Goal: Task Accomplishment & Management: Manage account settings

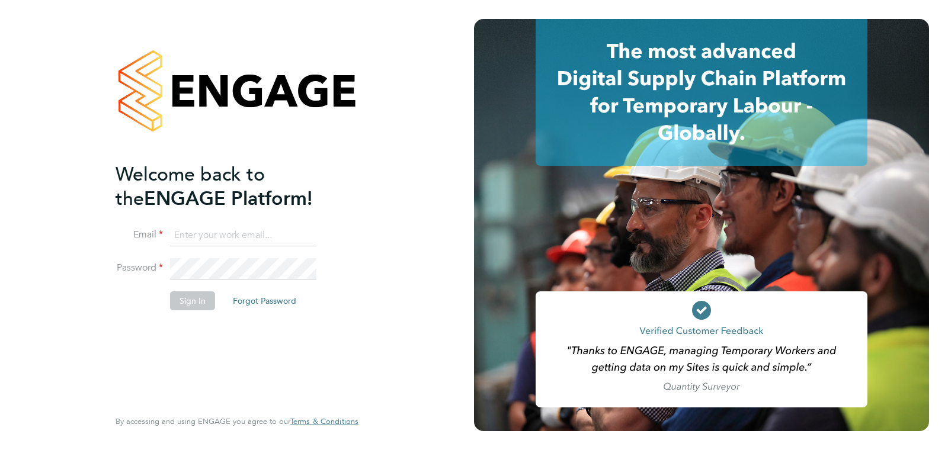
type input "supportuser4@engagetech.com"
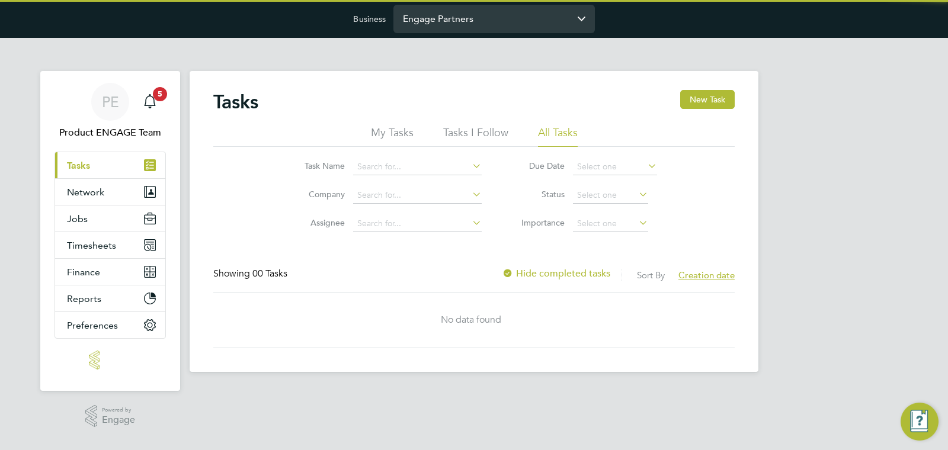
click at [494, 24] on input "Engage Partners" at bounding box center [493, 19] width 201 height 28
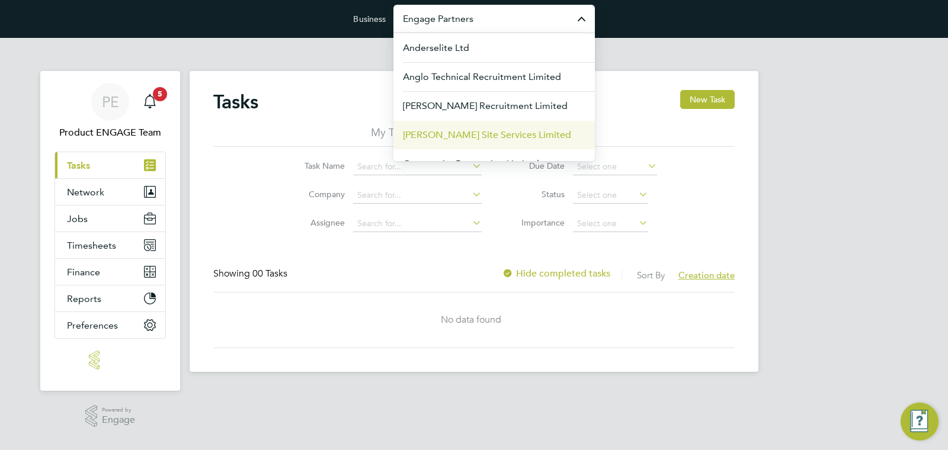
click at [491, 136] on span "Carmichael Site Services Limited" at bounding box center [487, 135] width 168 height 14
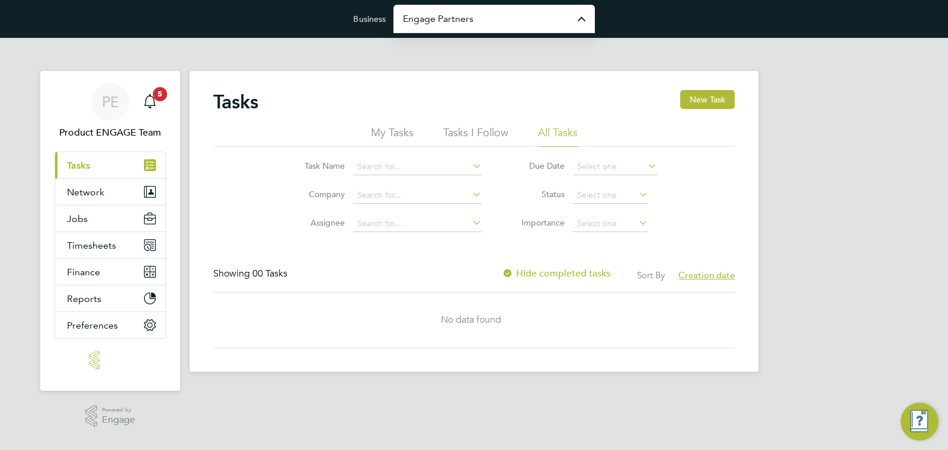
type input "Carmichael Site Services Limited"
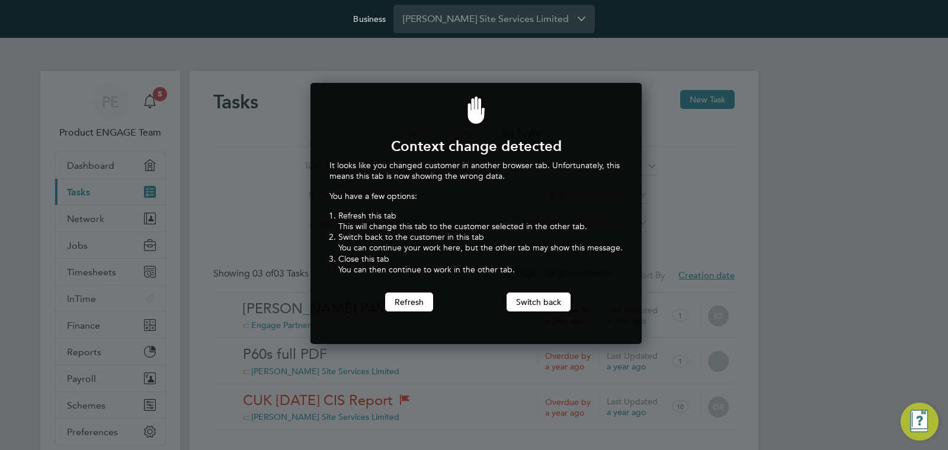
scroll to position [262, 327]
click at [523, 302] on button "Switch back" at bounding box center [539, 302] width 64 height 19
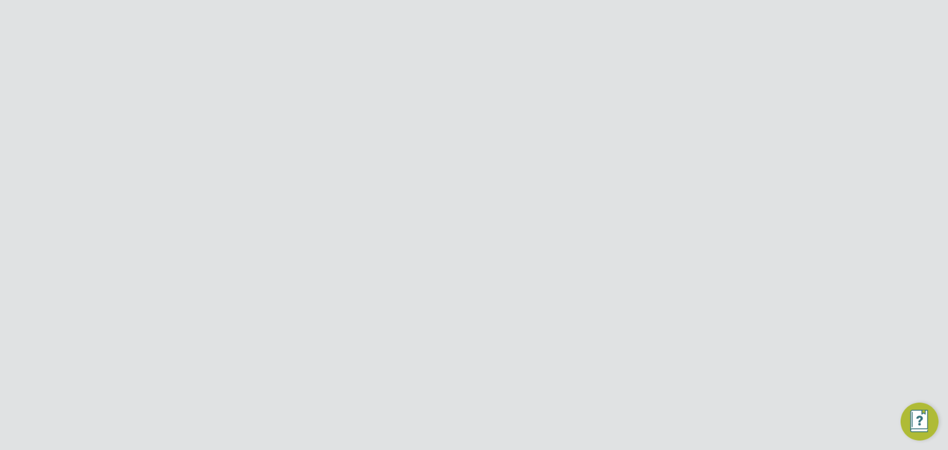
click at [652, 141] on ul "Tasks I Follow All Tasks" at bounding box center [473, 136] width 521 height 21
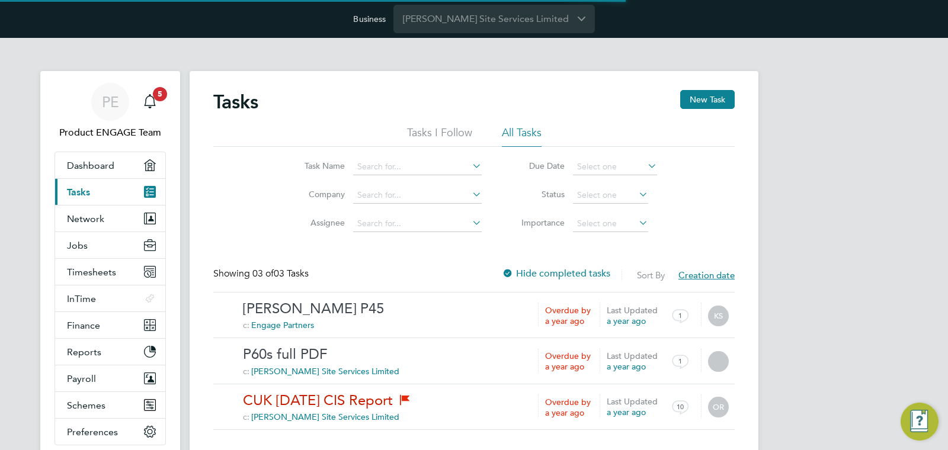
click at [457, 24] on input "Carmichael Site Services Limited" at bounding box center [493, 19] width 201 height 28
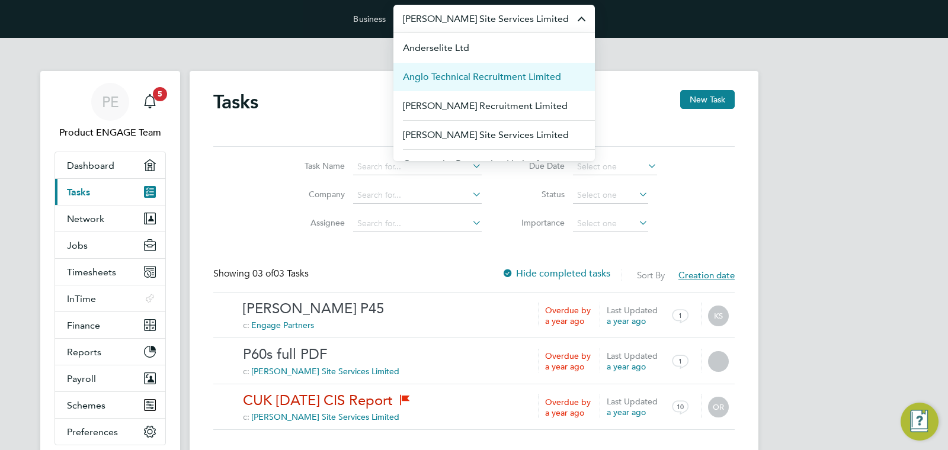
click at [480, 81] on span "Anglo Technical Recruitment Limited" at bounding box center [482, 77] width 158 height 14
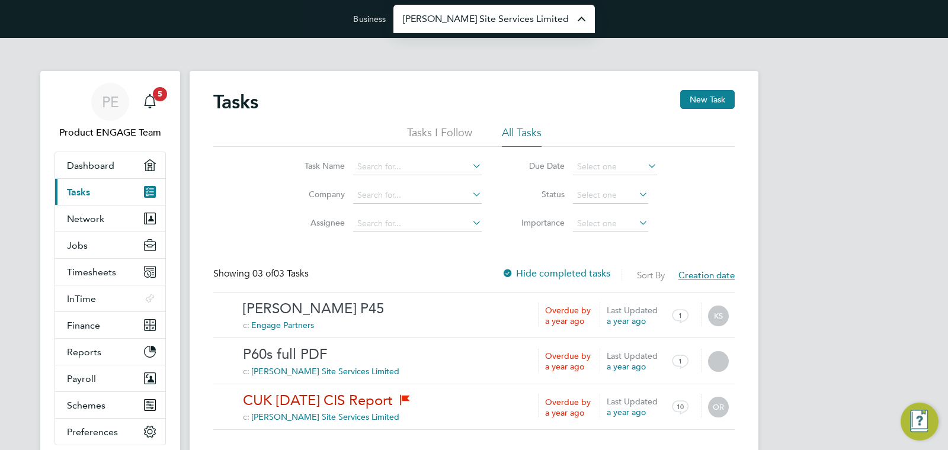
type input "Anglo Technical Recruitment Limited"
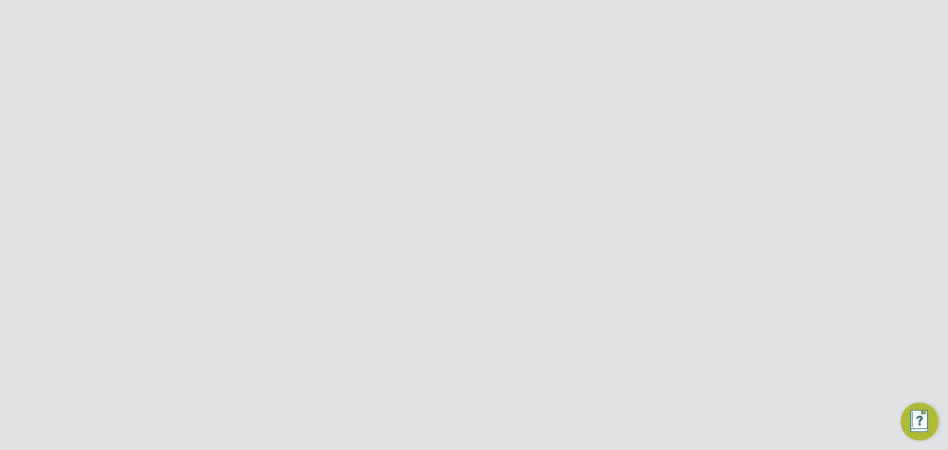
scroll to position [262, 327]
click at [398, 303] on button "Refresh" at bounding box center [409, 302] width 48 height 19
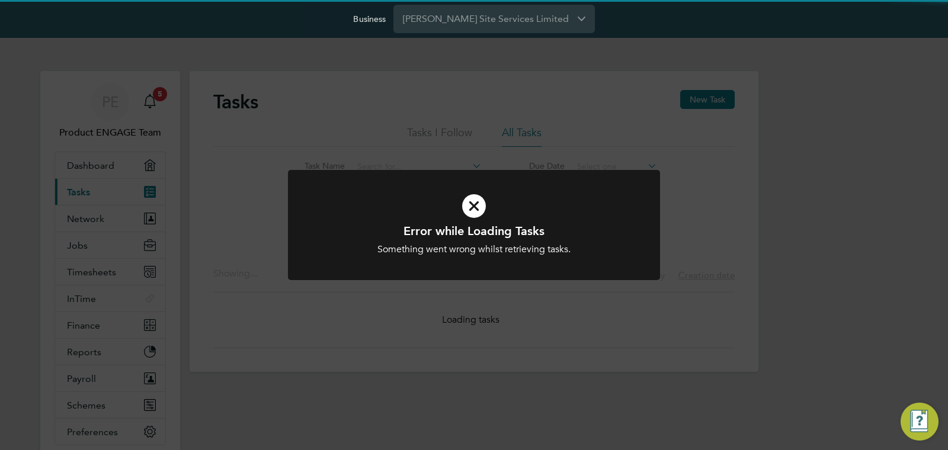
click at [798, 311] on div "Error while Loading Tasks Something went wrong whilst retrieving tasks. Cancel …" at bounding box center [474, 225] width 948 height 450
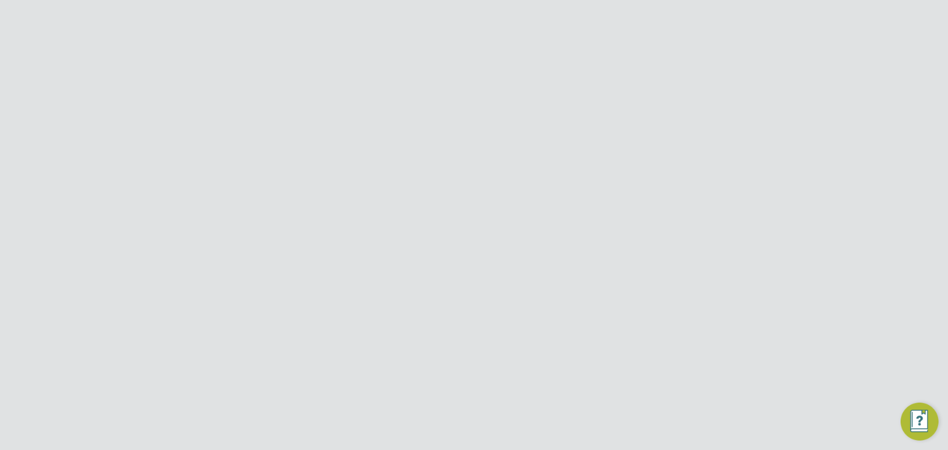
click at [427, 178] on p "You can view help guides and release notes in our Support Area ." at bounding box center [393, 182] width 240 height 11
